Goal: Task Accomplishment & Management: Manage account settings

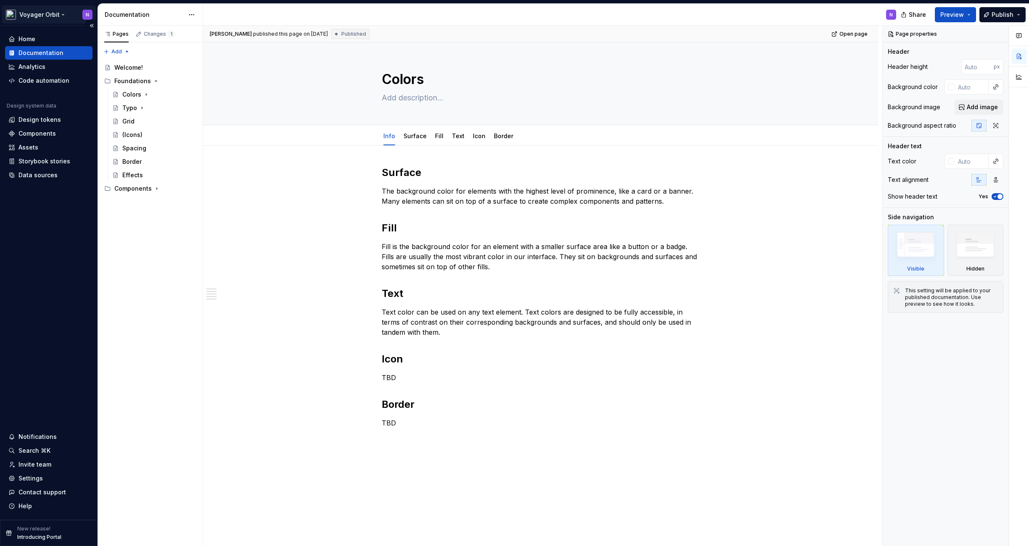
click at [46, 15] on html "Voyager Orbit N Home Documentation Analytics Code automation Design system data…" at bounding box center [514, 273] width 1029 height 546
click at [153, 191] on icon "Page tree" at bounding box center [156, 188] width 7 height 7
click at [148, 381] on div "Pages Changes 1 Add Accessibility guide for tree Page tree. Navigate the tree w…" at bounding box center [149, 286] width 105 height 521
click at [248, 313] on div "Surface The background color for elements with the highest level of prominence,…" at bounding box center [540, 381] width 675 height 471
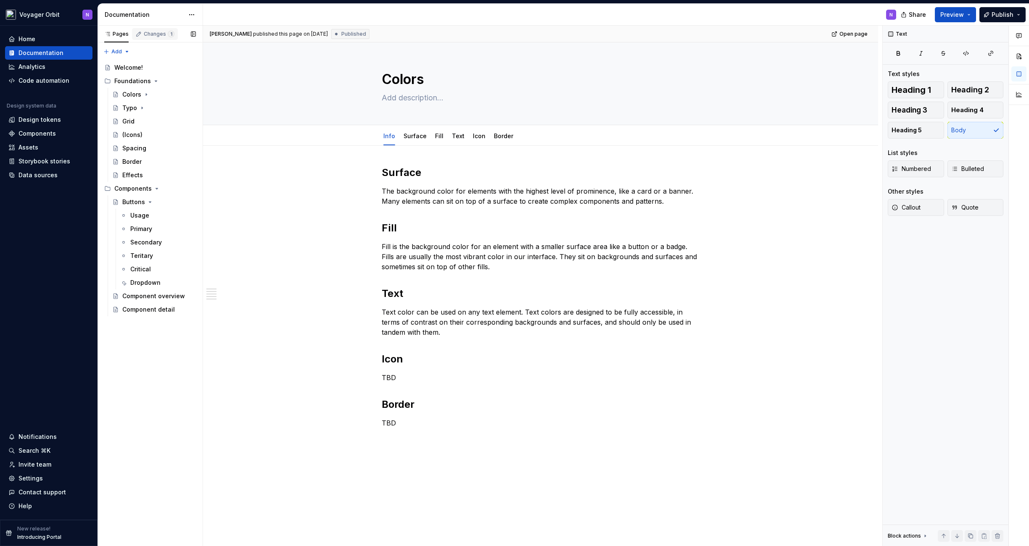
click at [148, 37] on div "Changes 1" at bounding box center [155, 34] width 46 height 12
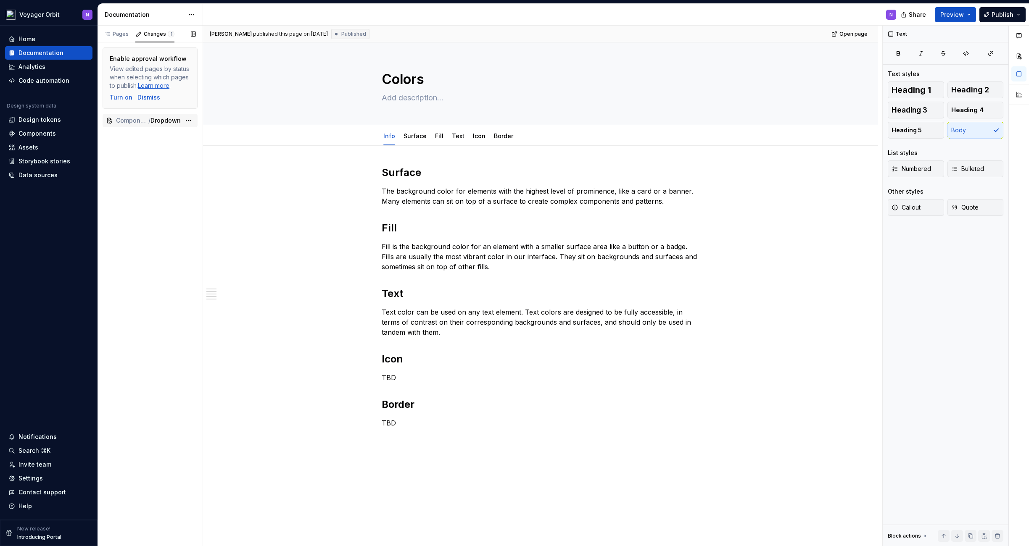
click at [169, 120] on span "Dropdown" at bounding box center [165, 120] width 30 height 8
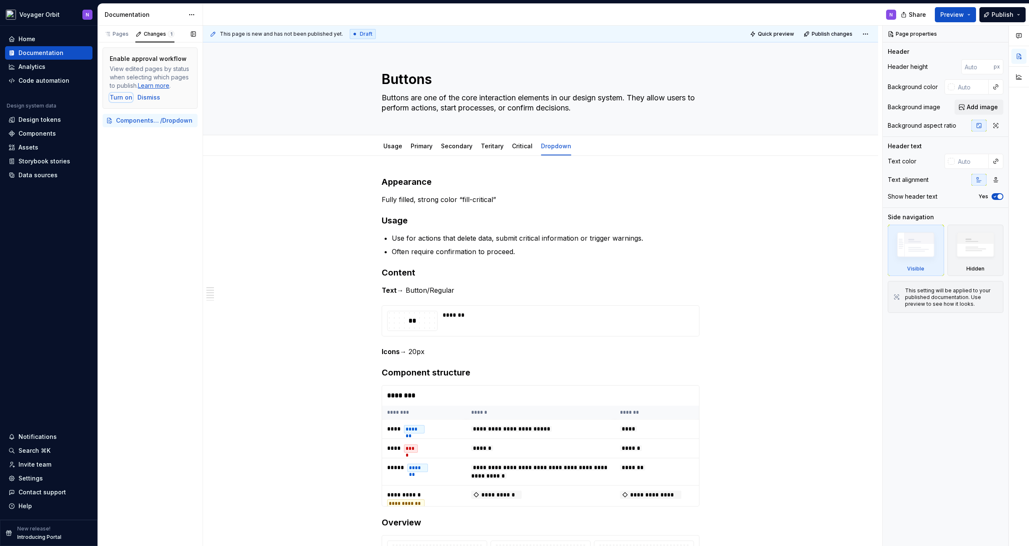
click at [121, 97] on div "Turn on" at bounding box center [121, 97] width 23 height 8
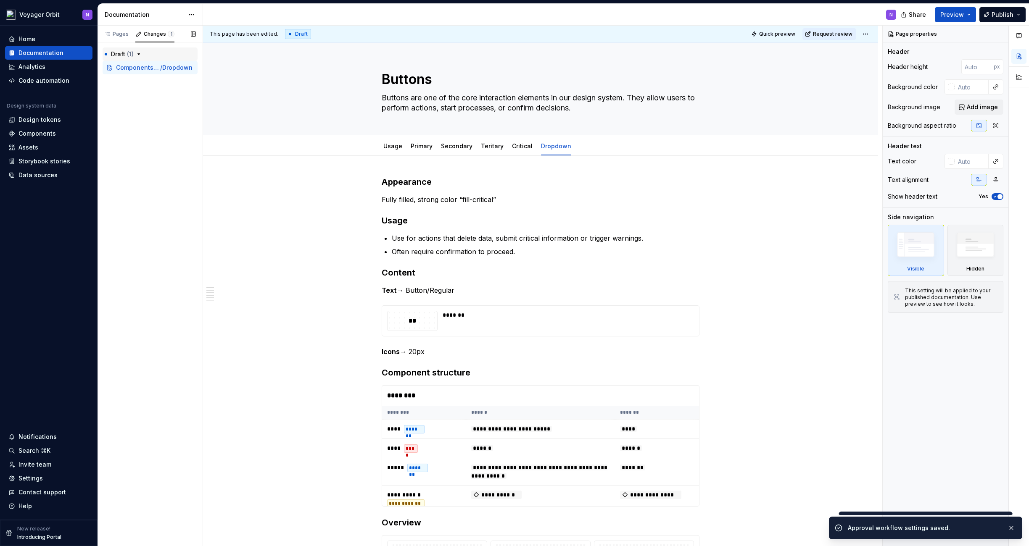
click at [139, 53] on icon "button" at bounding box center [138, 54] width 7 height 7
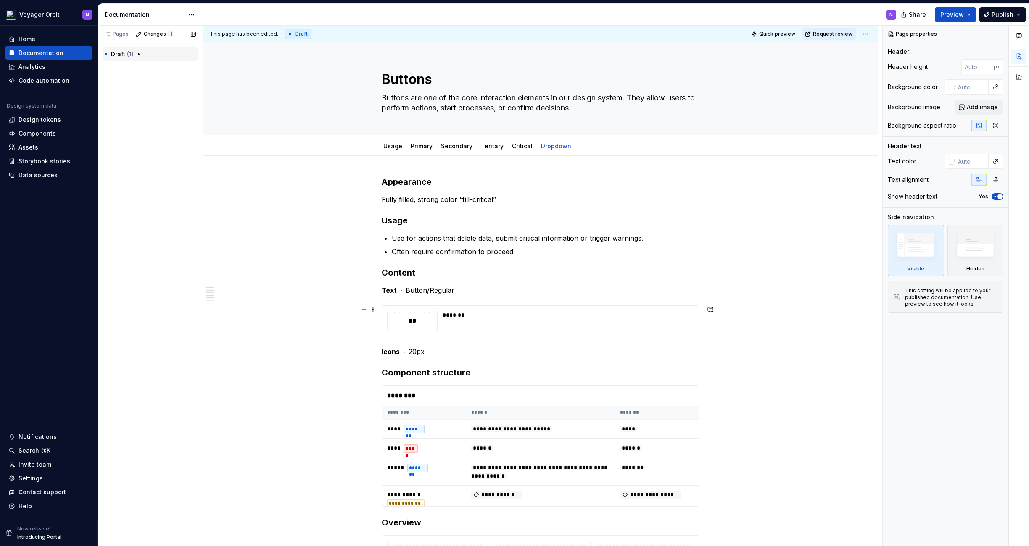
scroll to position [66, 0]
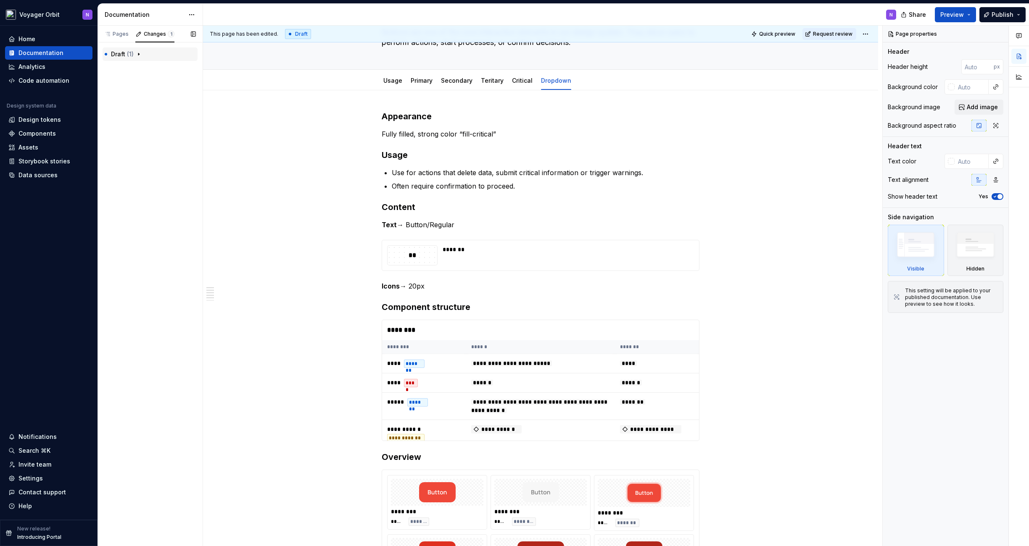
click at [133, 54] on span "( 1 )" at bounding box center [130, 53] width 7 height 7
click at [132, 67] on span "Components / Buttons" at bounding box center [132, 67] width 32 height 8
type textarea "*"
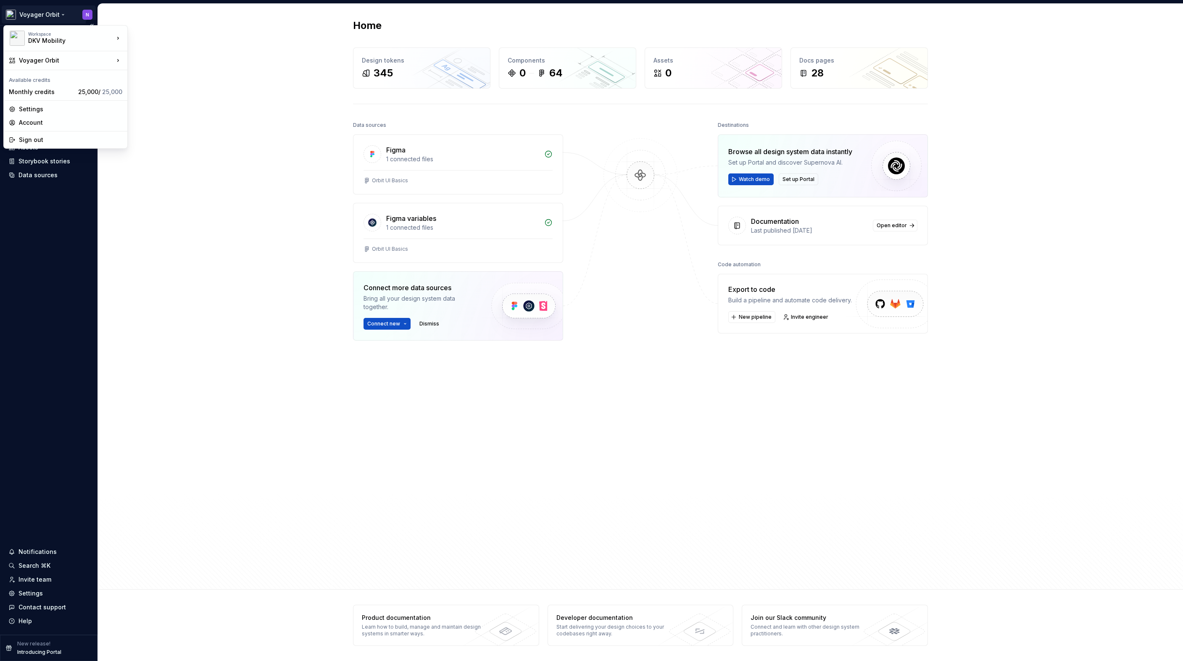
click at [54, 18] on html "Voyager Orbit N Home Documentation Analytics Code automation Design system data…" at bounding box center [591, 330] width 1183 height 661
click at [174, 91] on div "Manage design systems" at bounding box center [177, 94] width 72 height 8
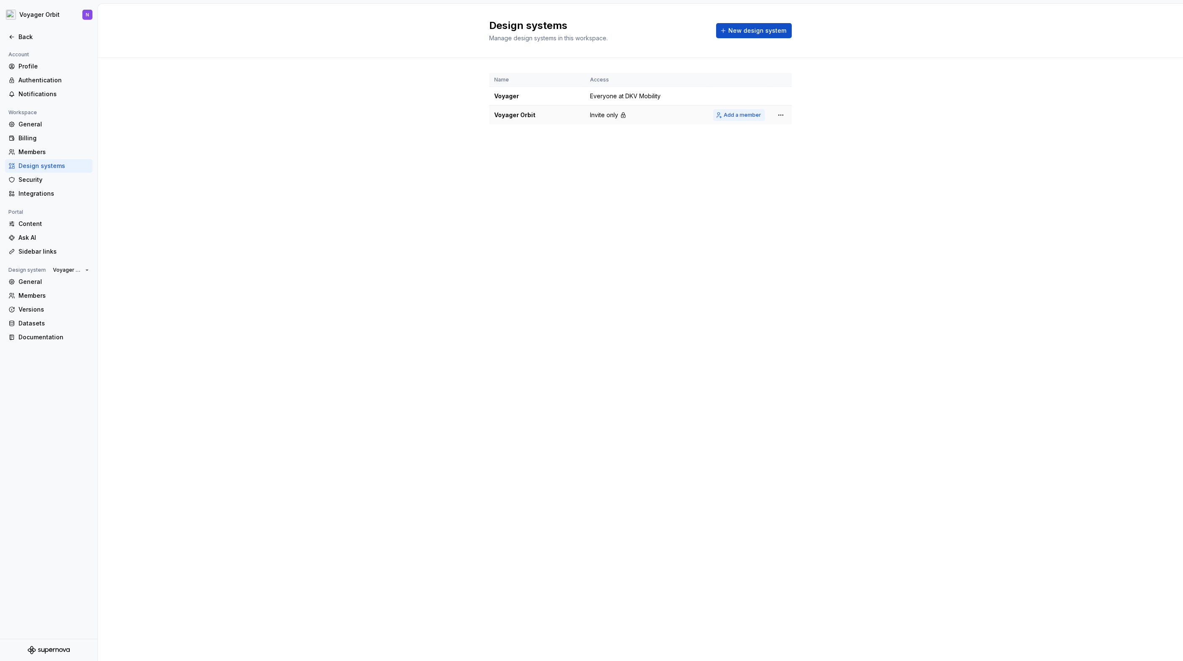
click at [744, 114] on span "Add a member" at bounding box center [742, 115] width 37 height 7
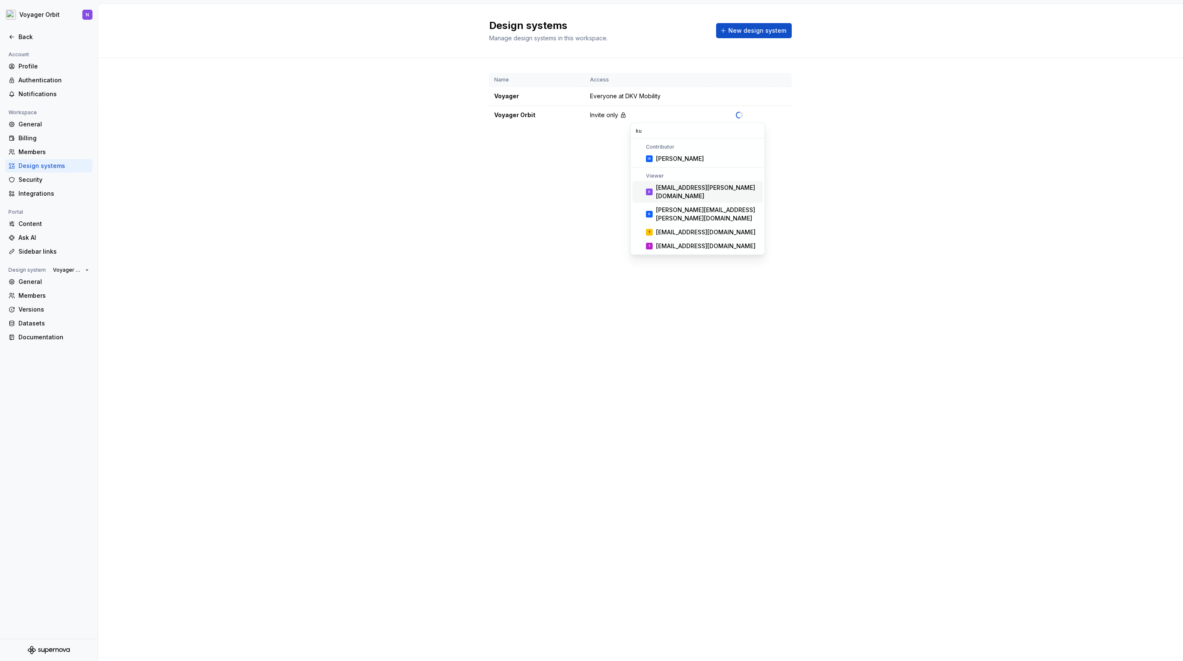
type input "ku"
click at [691, 189] on div "erdal.kurt@dkv-mobility.com" at bounding box center [707, 192] width 103 height 17
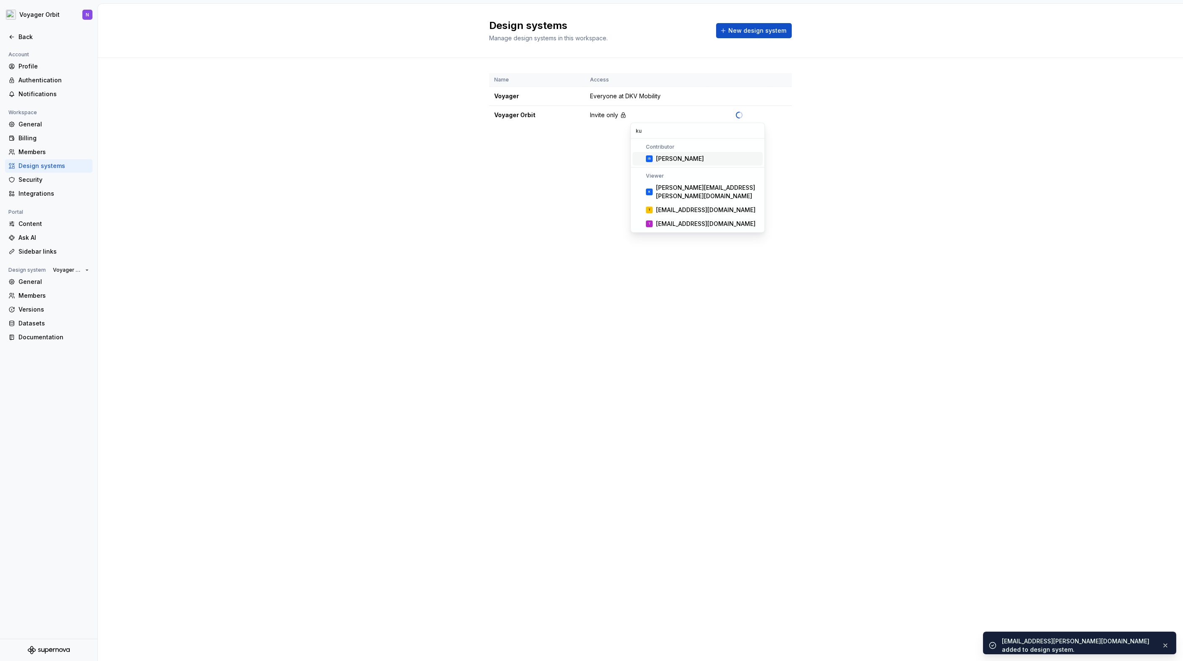
click at [522, 174] on div "Design systems Manage design systems in this workspace. New design system Name …" at bounding box center [640, 333] width 1085 height 658
click at [778, 114] on html "Voyager Orbit N Back Account Profile Authentication Notifications Workspace Gen…" at bounding box center [591, 330] width 1183 height 661
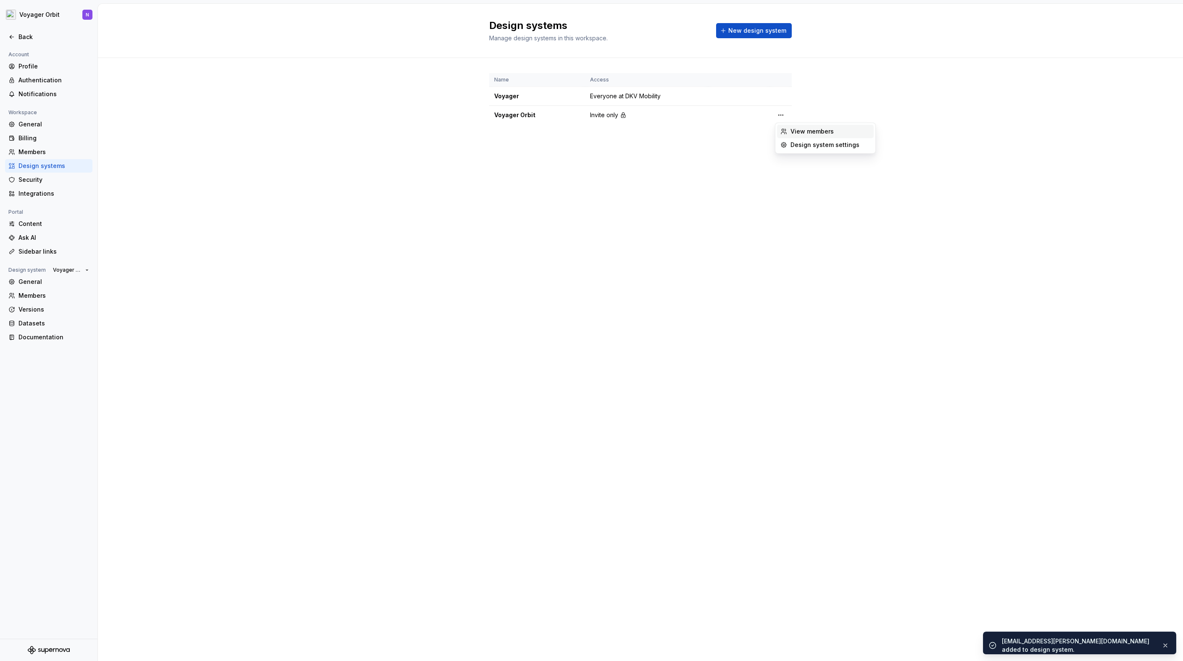
click at [792, 128] on div "View members" at bounding box center [830, 131] width 80 height 8
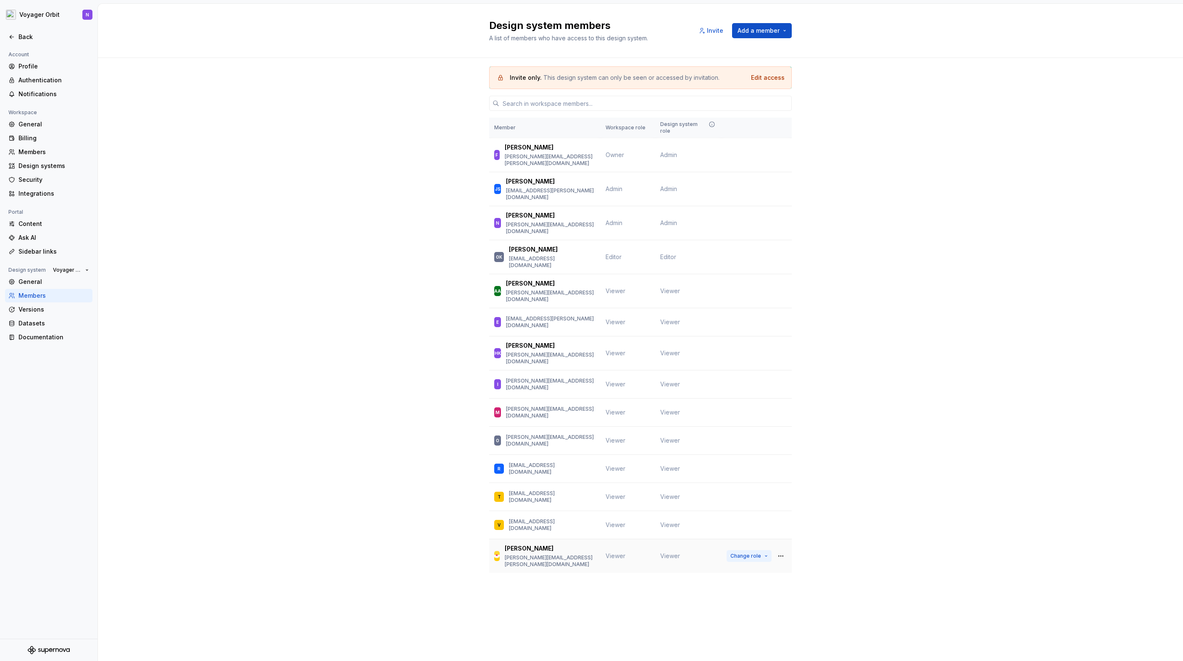
click at [763, 546] on button "Change role" at bounding box center [748, 556] width 45 height 12
click at [297, 421] on div "Invite only. This design system can only be seen or accessed by invitation. Edi…" at bounding box center [640, 331] width 1085 height 547
